Goal: Transaction & Acquisition: Purchase product/service

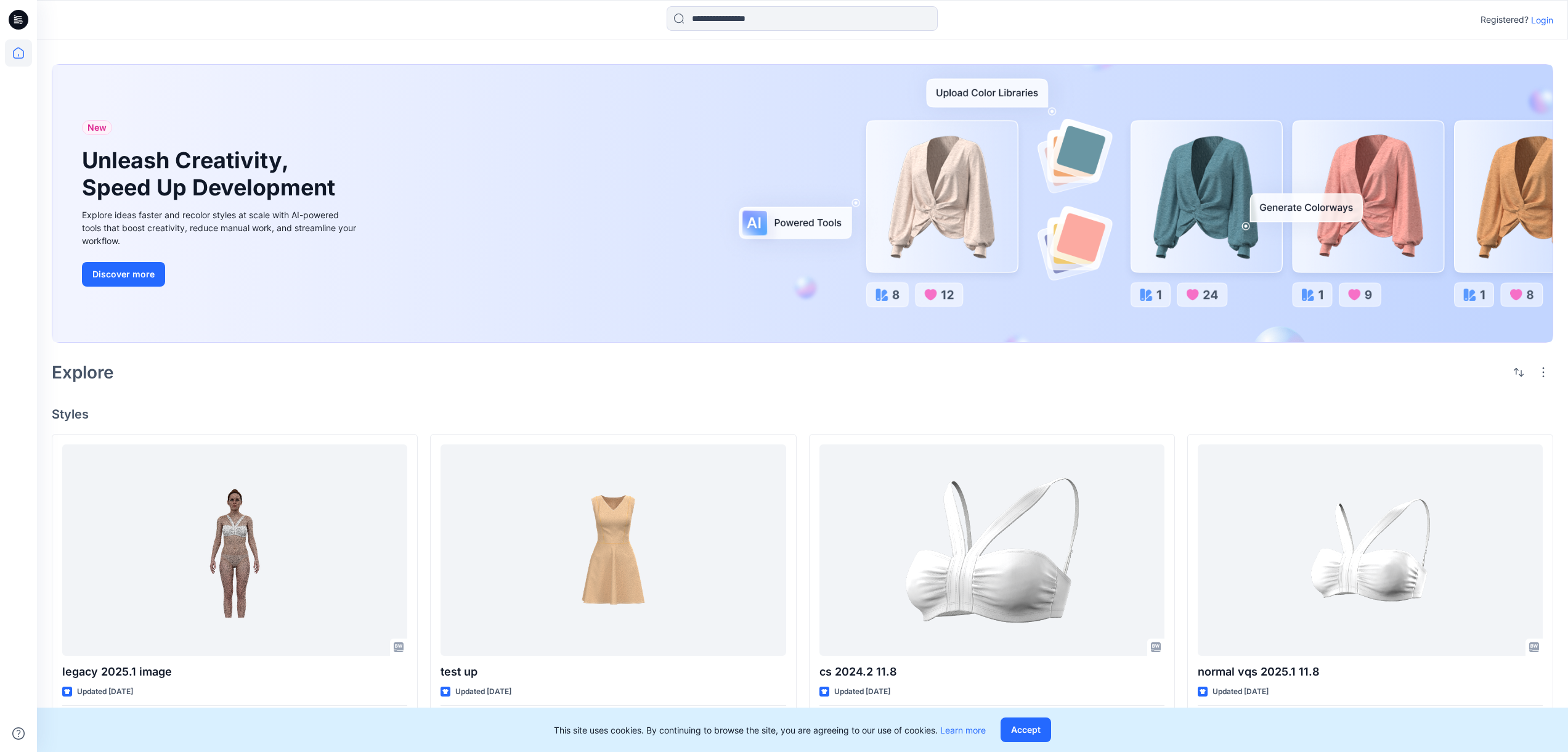
click at [1534, 22] on p "Login" at bounding box center [1542, 21] width 22 height 13
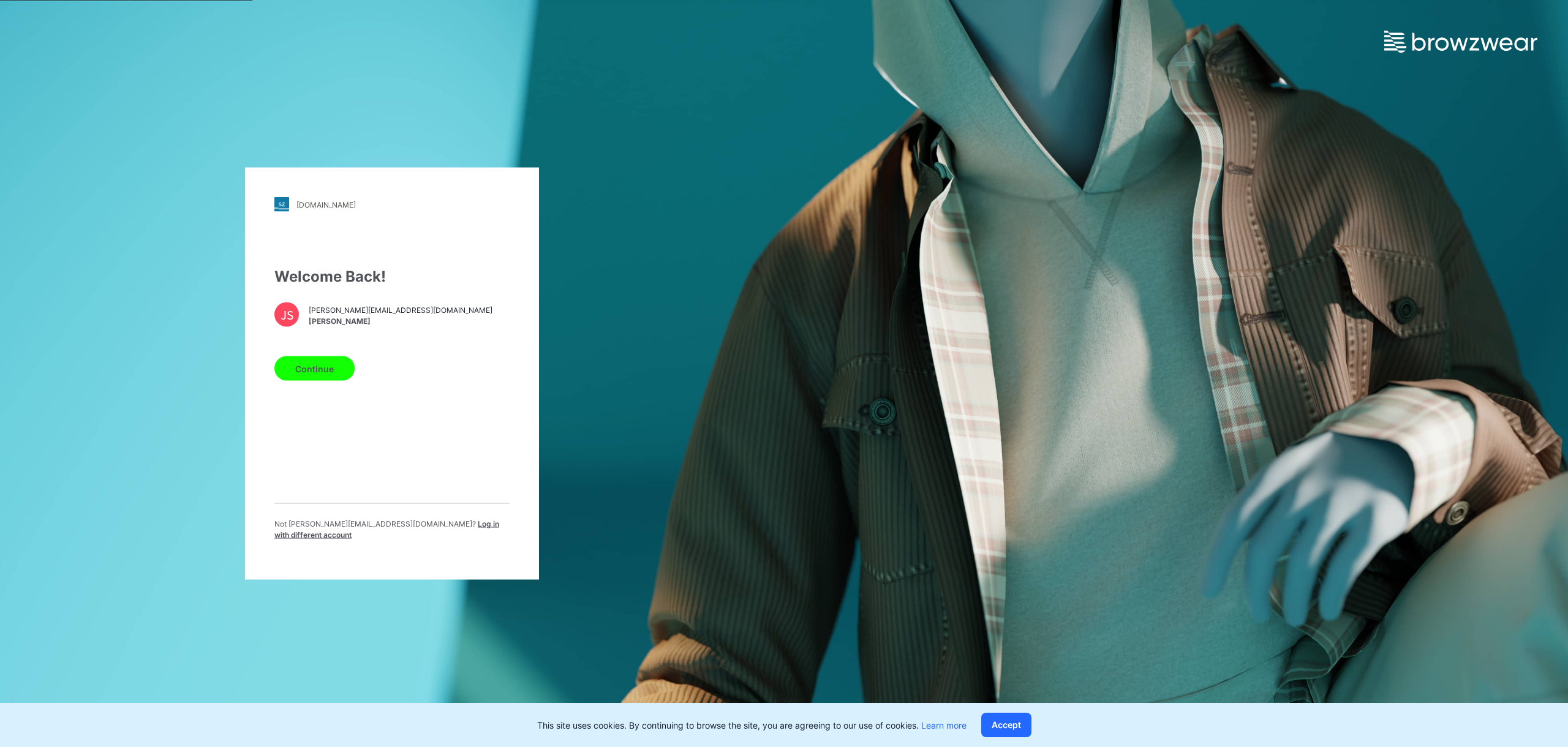
click at [336, 361] on div "Continue" at bounding box center [392, 366] width 235 height 30
click at [333, 369] on button "Continue" at bounding box center [315, 369] width 80 height 24
